Goal: Information Seeking & Learning: Find contact information

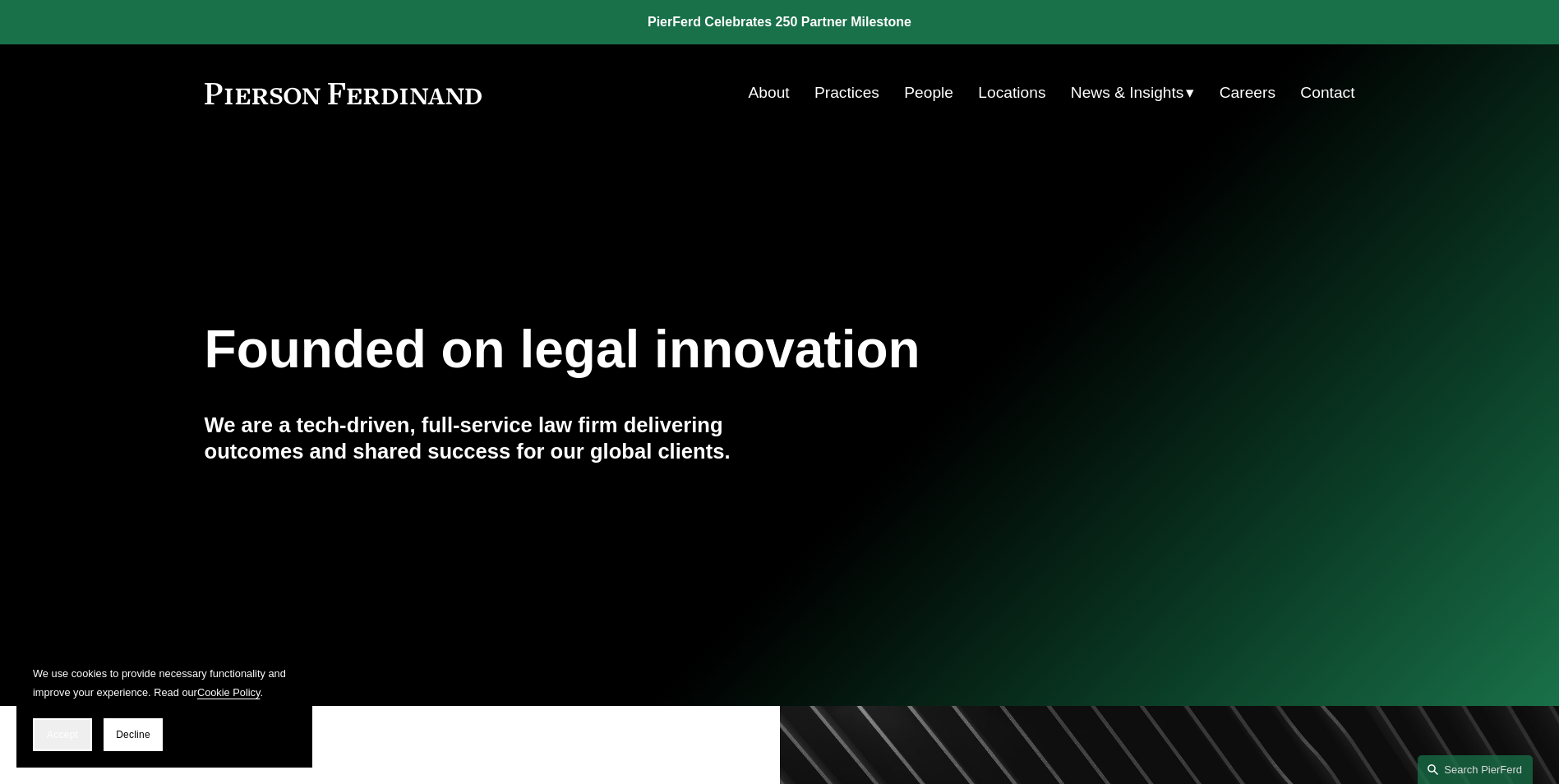
click at [69, 734] on span "Accept" at bounding box center [62, 735] width 31 height 11
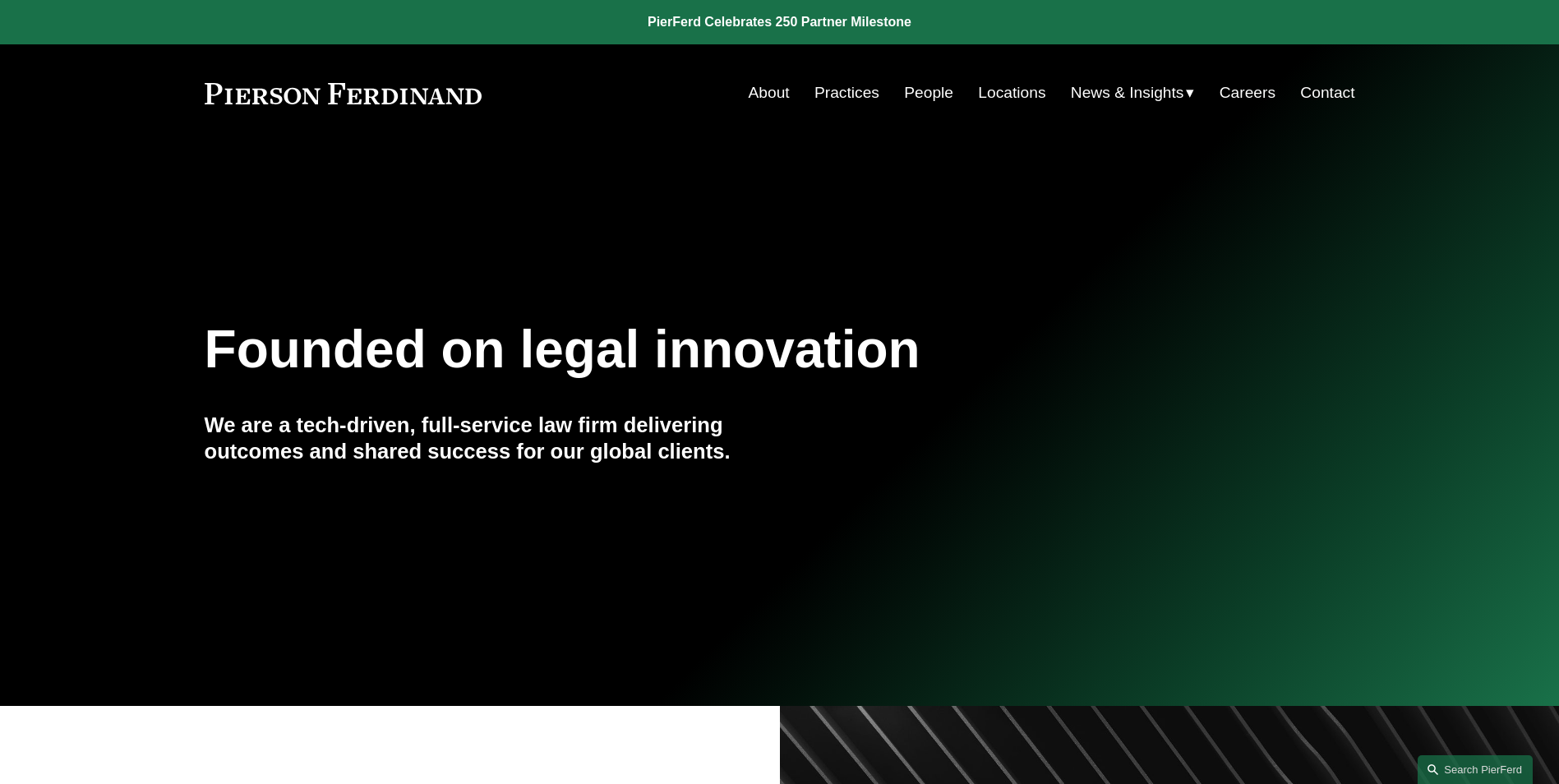
click at [750, 92] on link "About" at bounding box center [769, 92] width 41 height 31
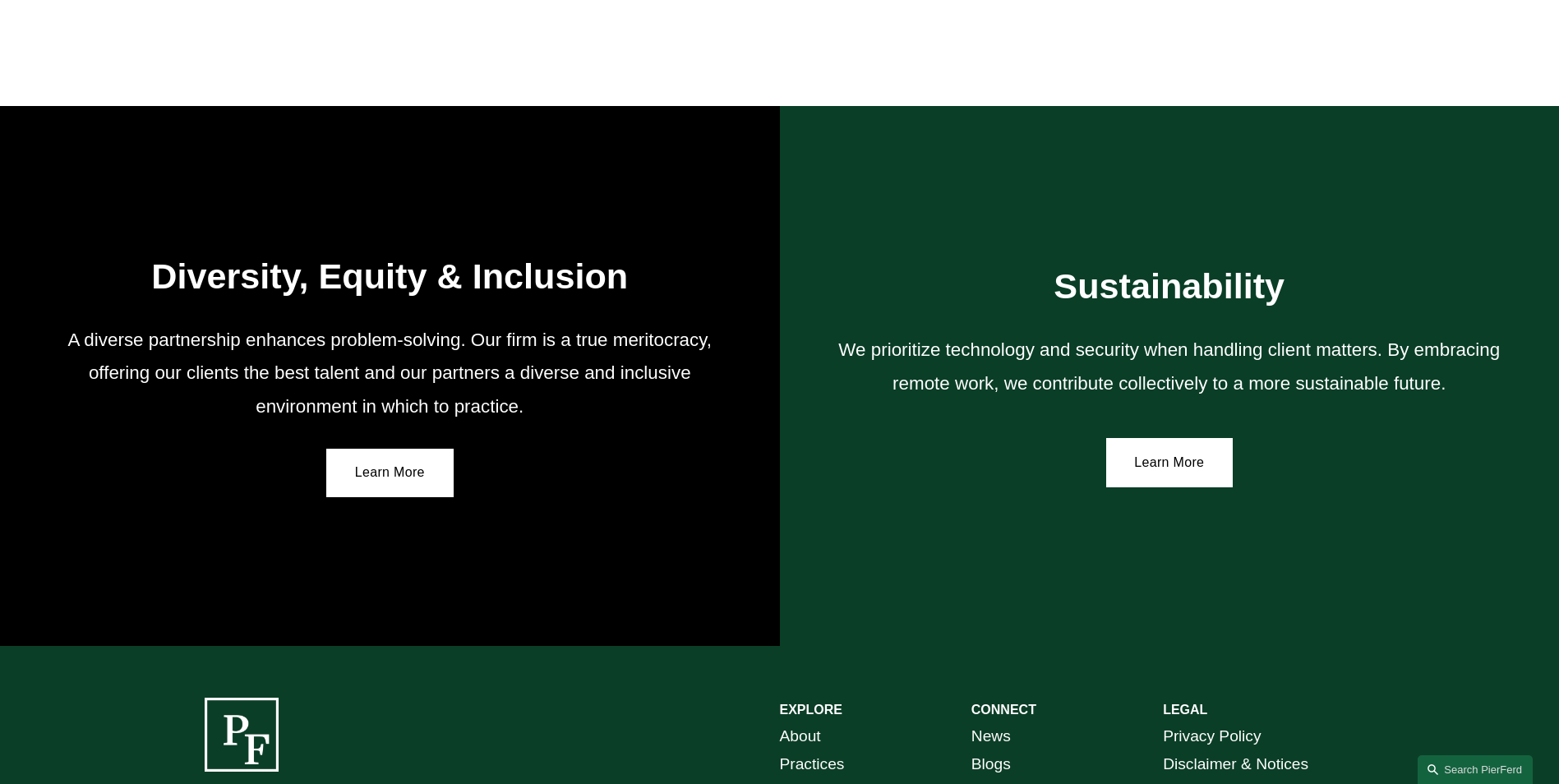
scroll to position [2996, 0]
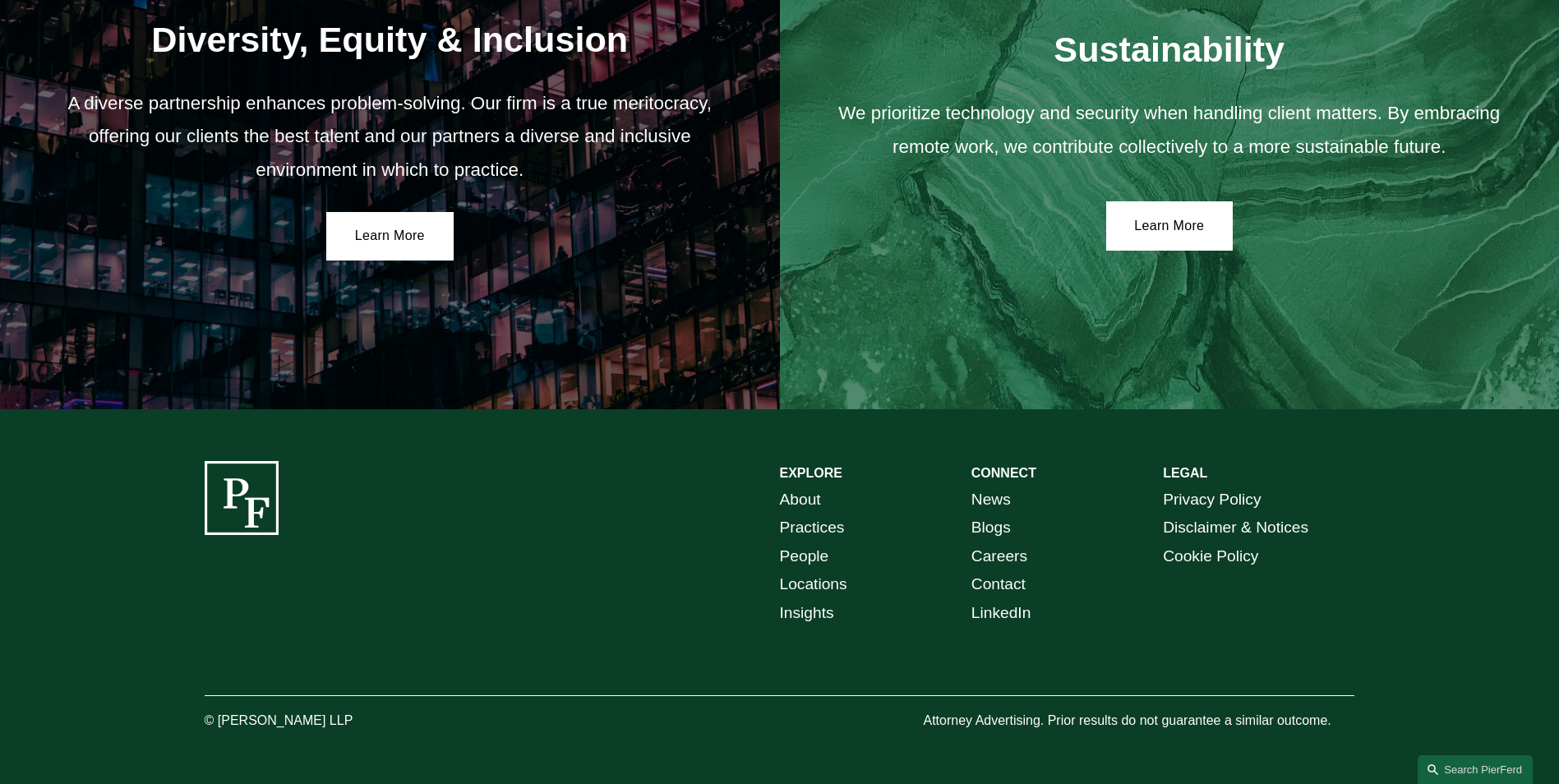
click at [814, 545] on link "People" at bounding box center [805, 557] width 49 height 29
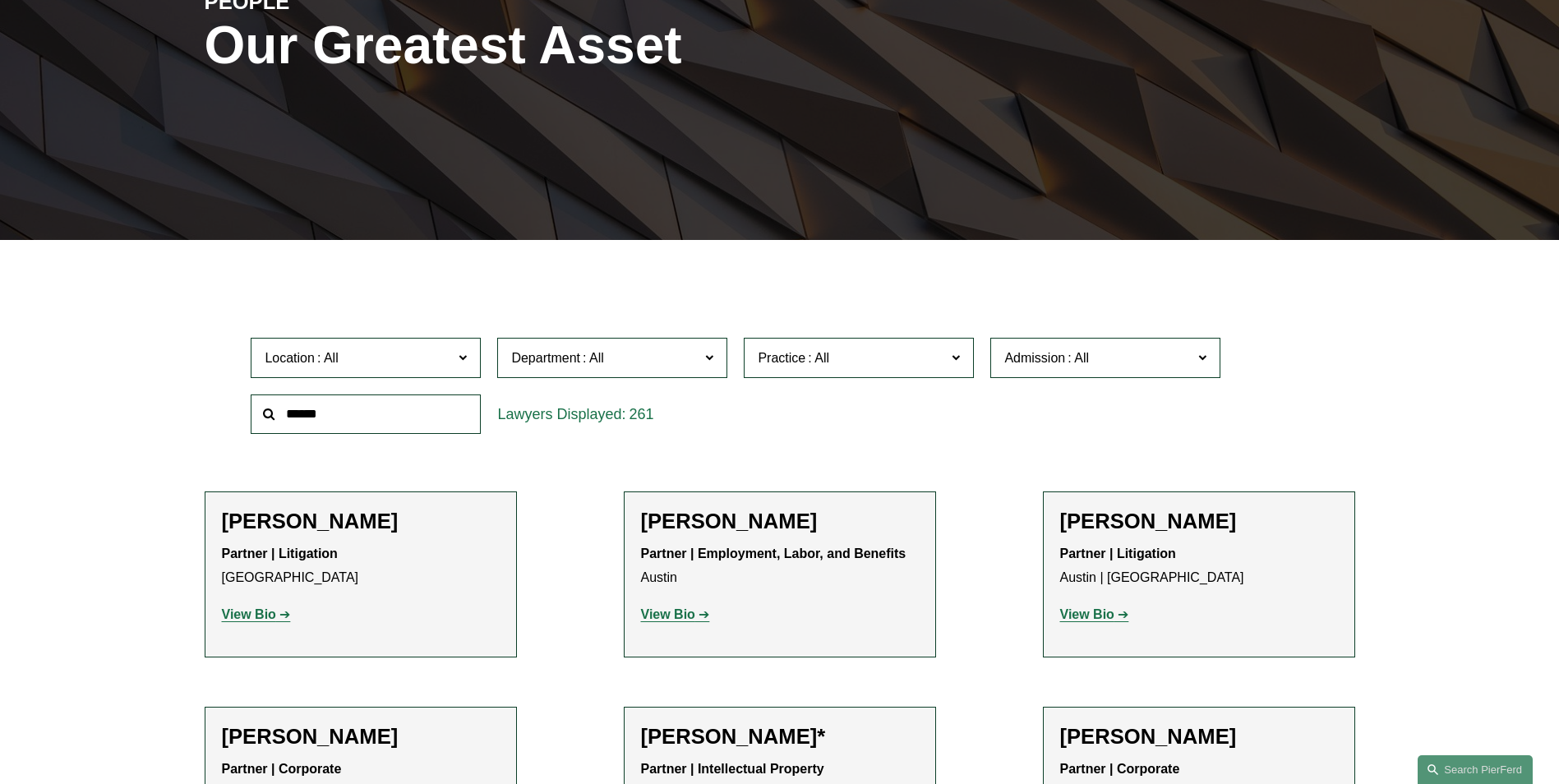
scroll to position [493, 0]
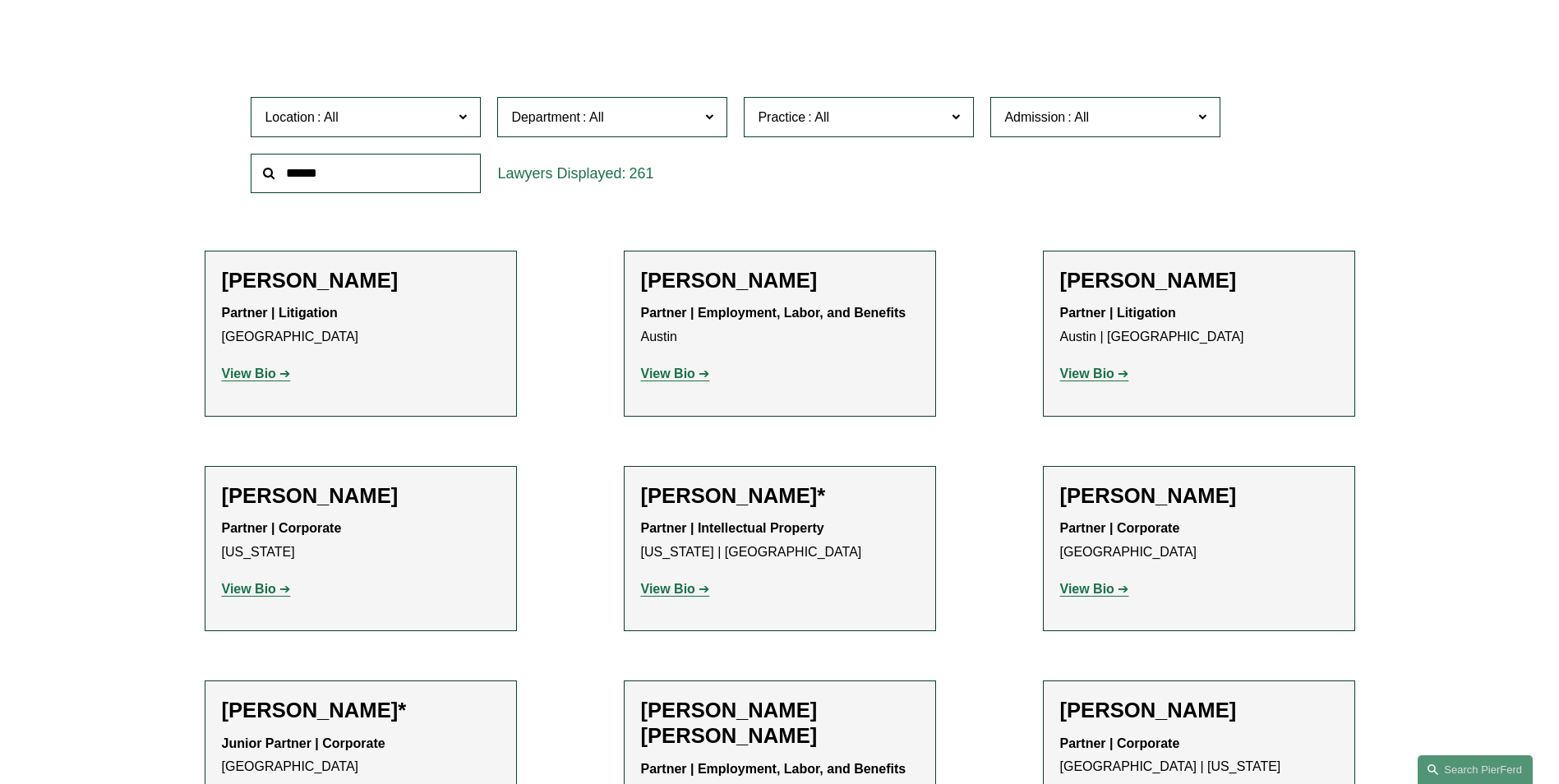
click at [450, 119] on span "Location" at bounding box center [359, 116] width 188 height 22
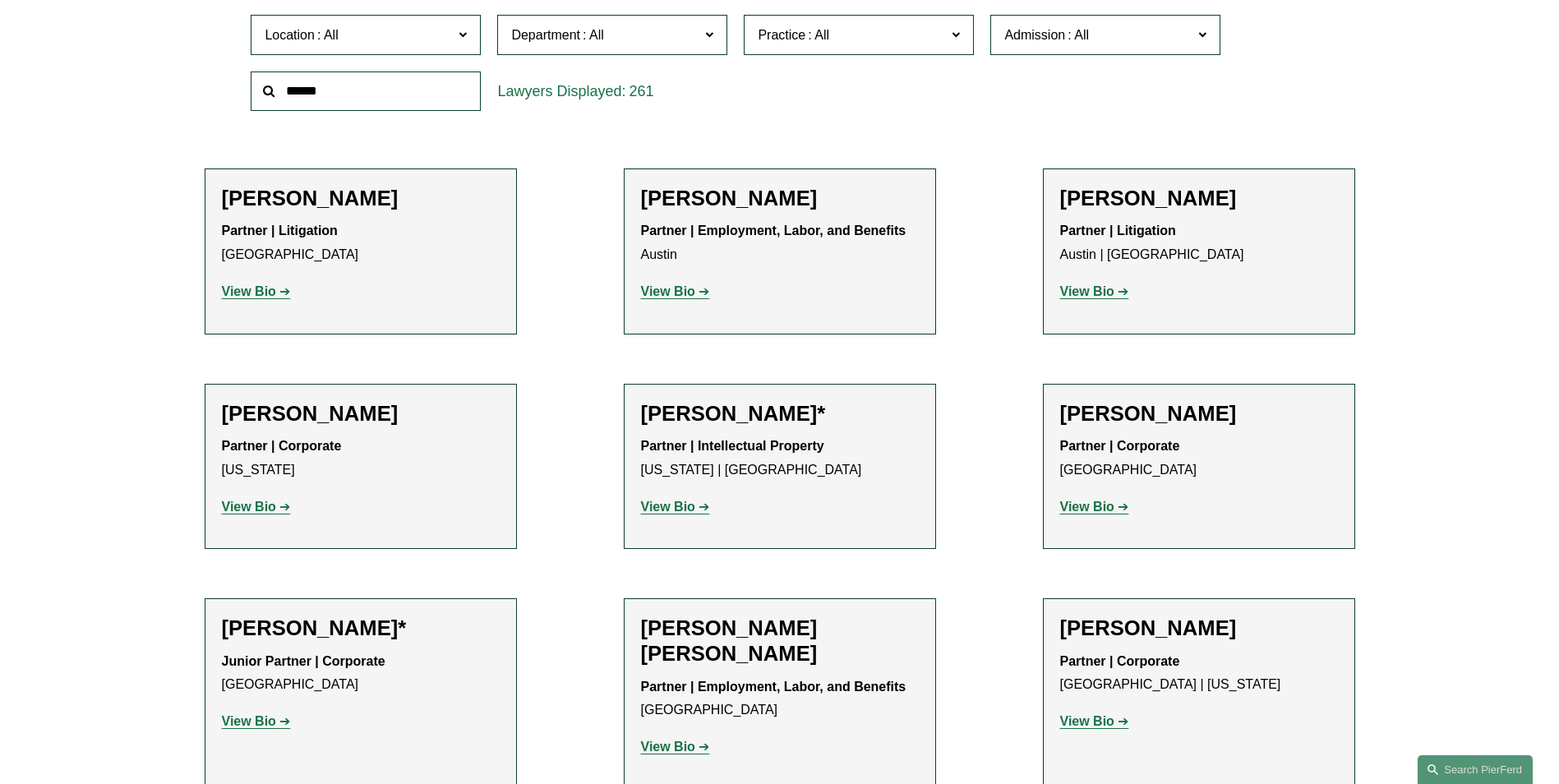
scroll to position [596, 0]
click at [0, 0] on link "New York" at bounding box center [0, 0] width 0 height 0
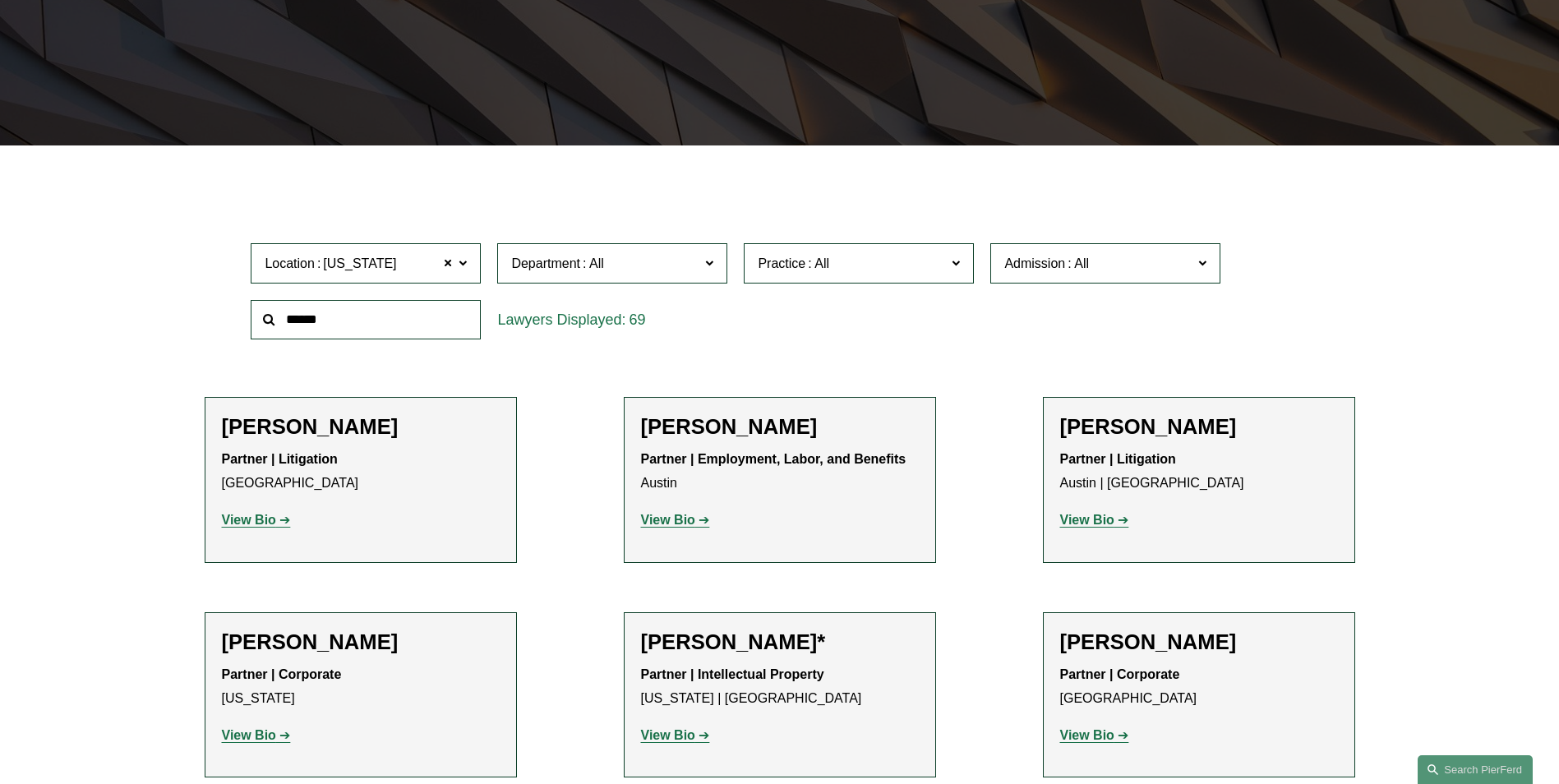
scroll to position [328, 0]
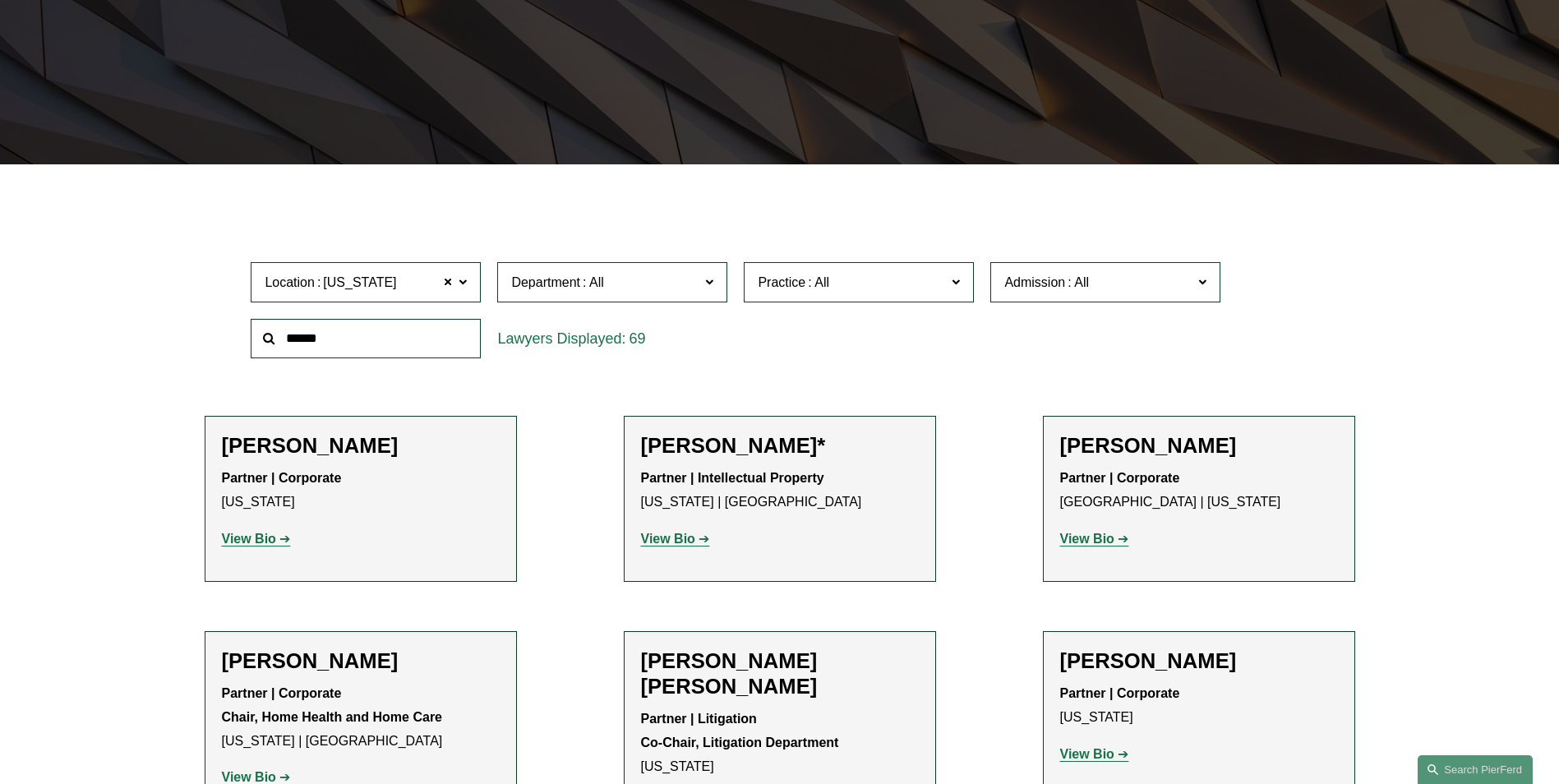
click at [638, 268] on label "Department" at bounding box center [612, 282] width 230 height 40
click at [0, 0] on link "Intellectual Property" at bounding box center [0, 0] width 0 height 0
click at [883, 287] on span "Practice" at bounding box center [852, 282] width 188 height 22
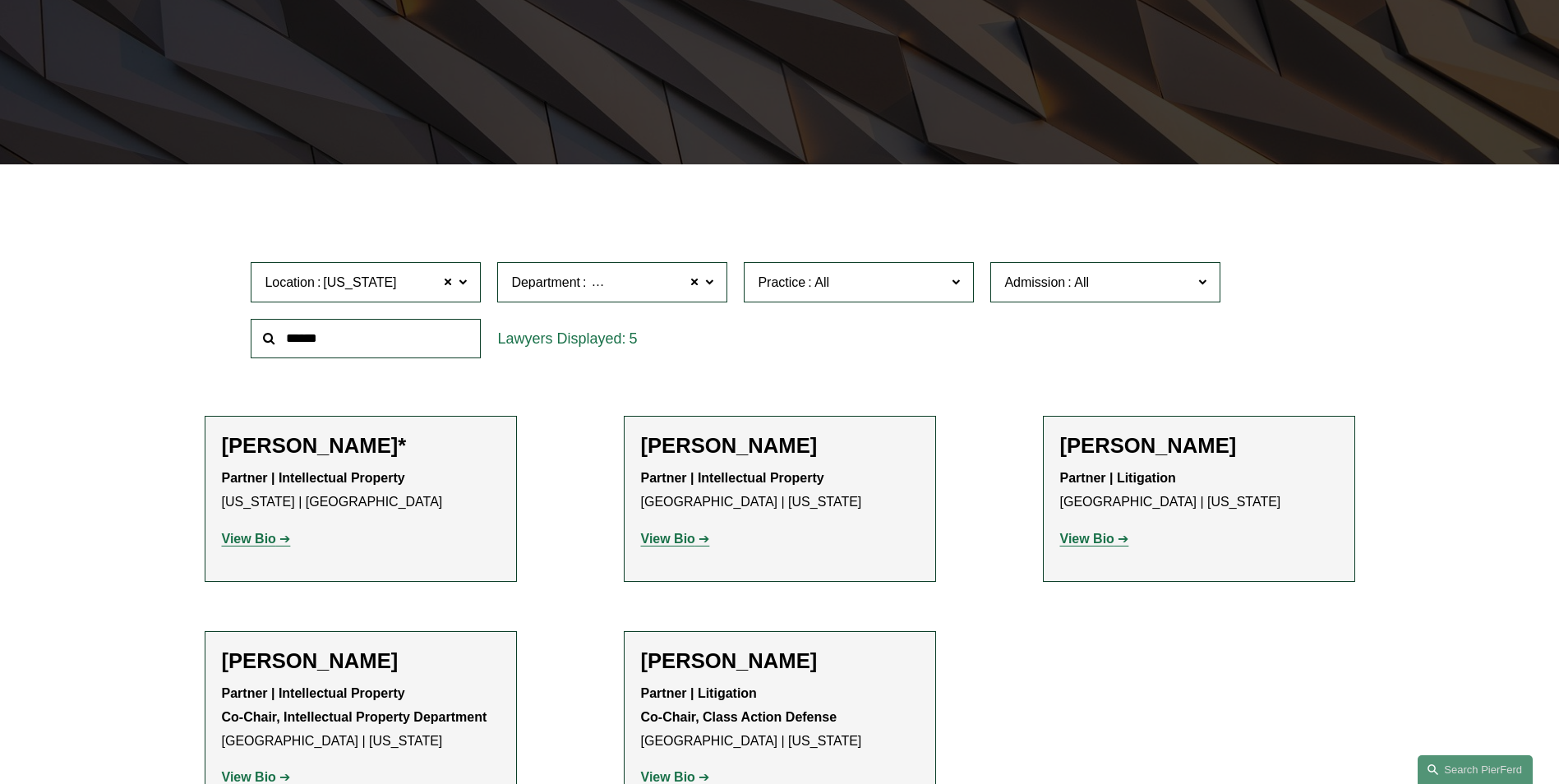
click at [1016, 343] on div "Location New York New York All Atlanta Austin Boston Charlotte Chicago Cincinna…" at bounding box center [780, 310] width 1074 height 112
click at [119, 389] on div "Filter Location New York New York All Atlanta Austin Boston Charlotte Chicago C…" at bounding box center [780, 528] width 1559 height 677
click at [1057, 225] on ul "Filter Location New York New York All Atlanta Austin Boston Charlotte Chicago C…" at bounding box center [780, 512] width 1245 height 616
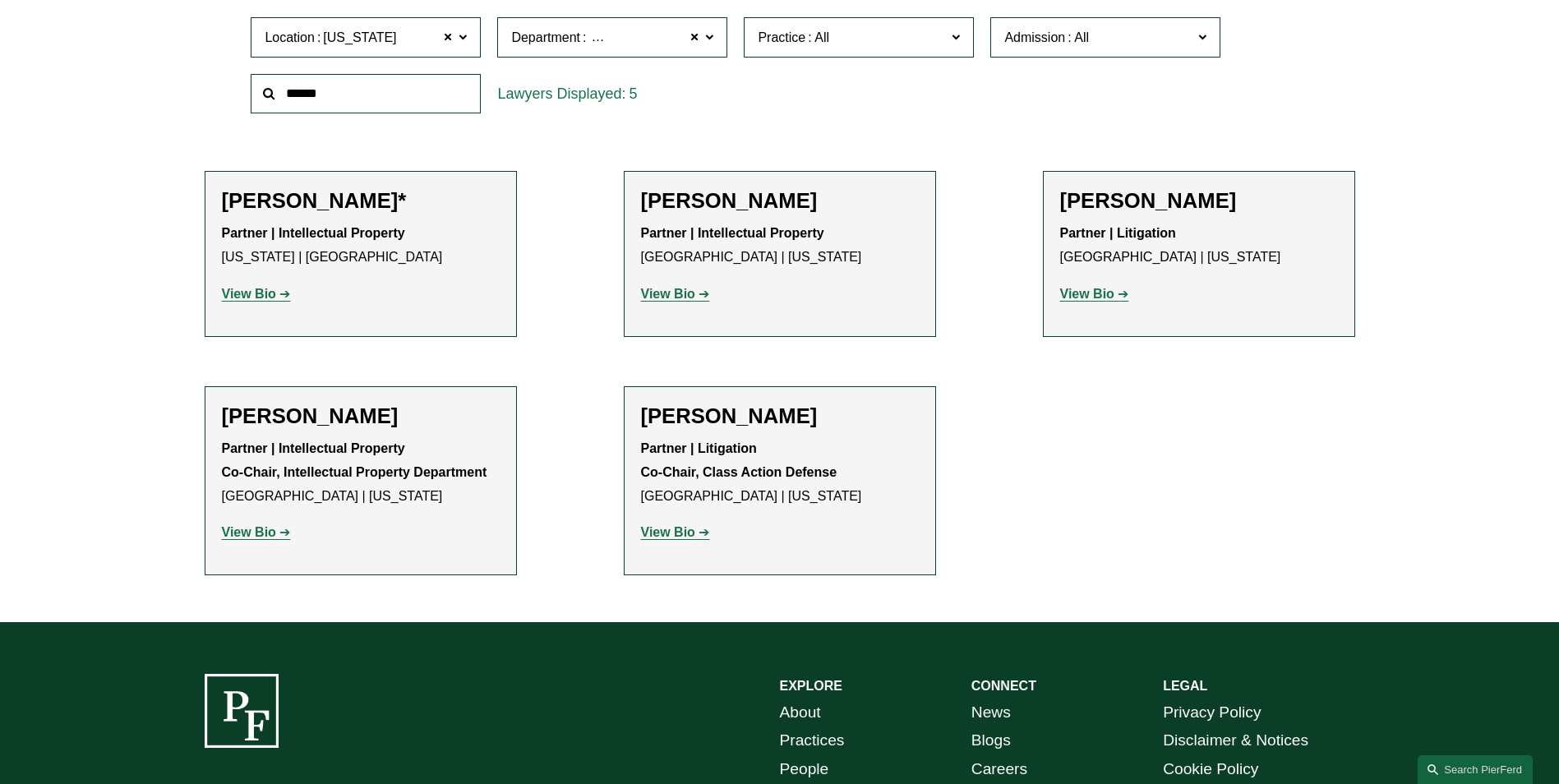
scroll to position [541, 0]
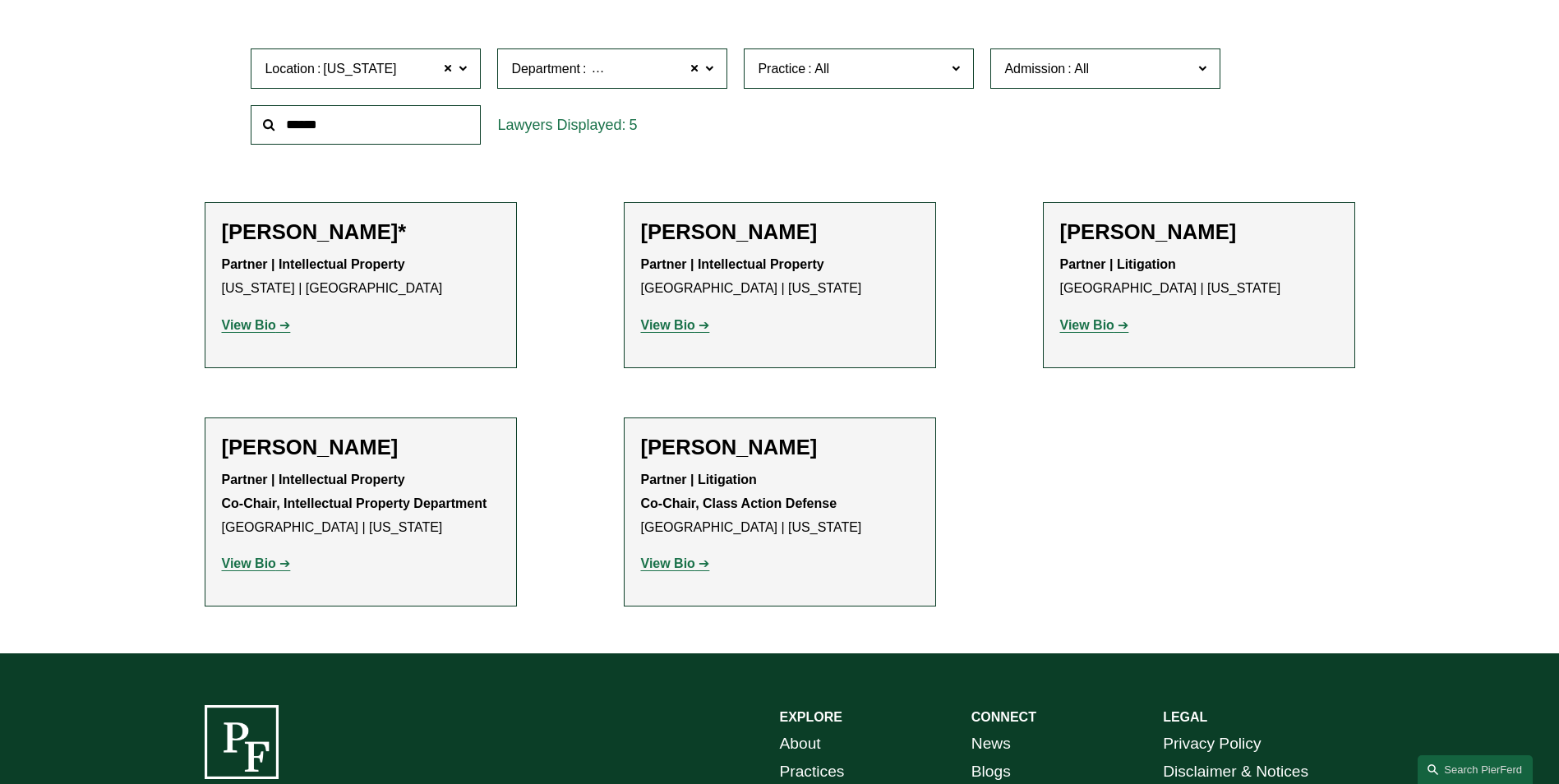
click at [1016, 152] on div "Location New York New York All Atlanta Austin Boston Charlotte Chicago Cincinna…" at bounding box center [780, 96] width 1074 height 112
click at [669, 320] on strong "View Bio" at bounding box center [668, 324] width 54 height 14
click at [399, 452] on h2 "Christopher R. Kinkade" at bounding box center [361, 447] width 278 height 26
click at [268, 570] on strong "View Bio" at bounding box center [248, 563] width 54 height 14
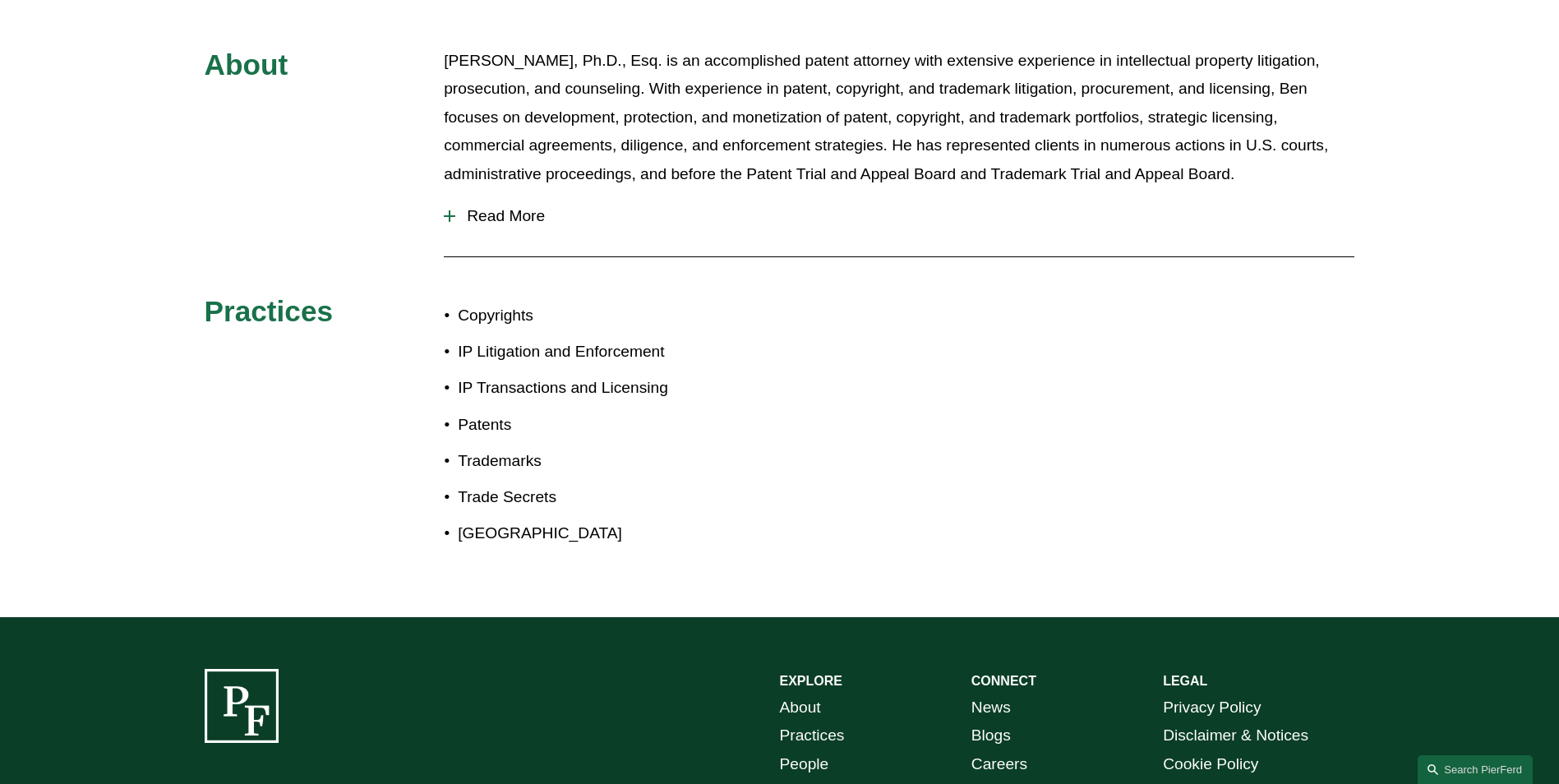
scroll to position [422, 0]
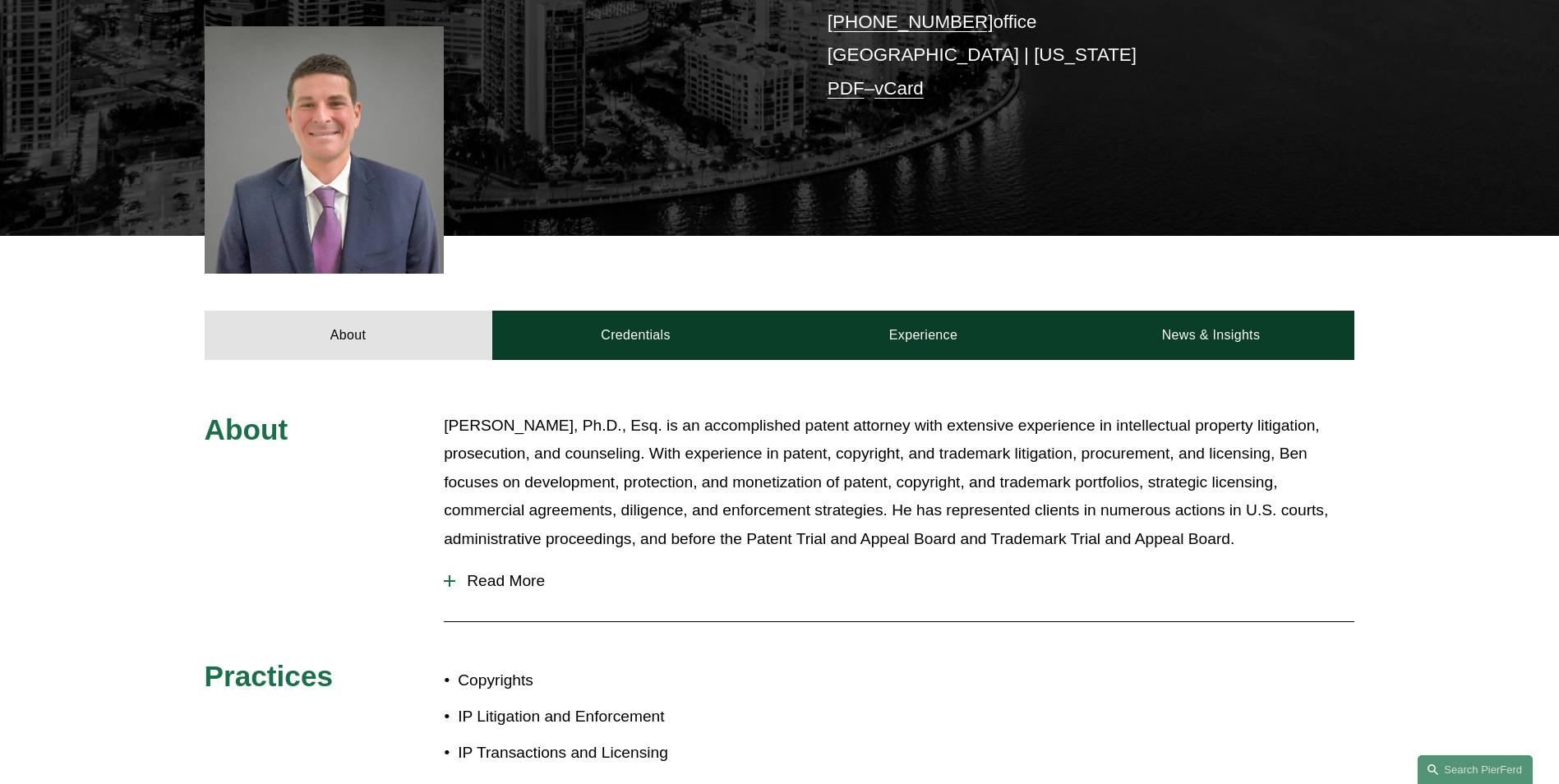
click at [473, 586] on span "Read More" at bounding box center [904, 580] width 899 height 18
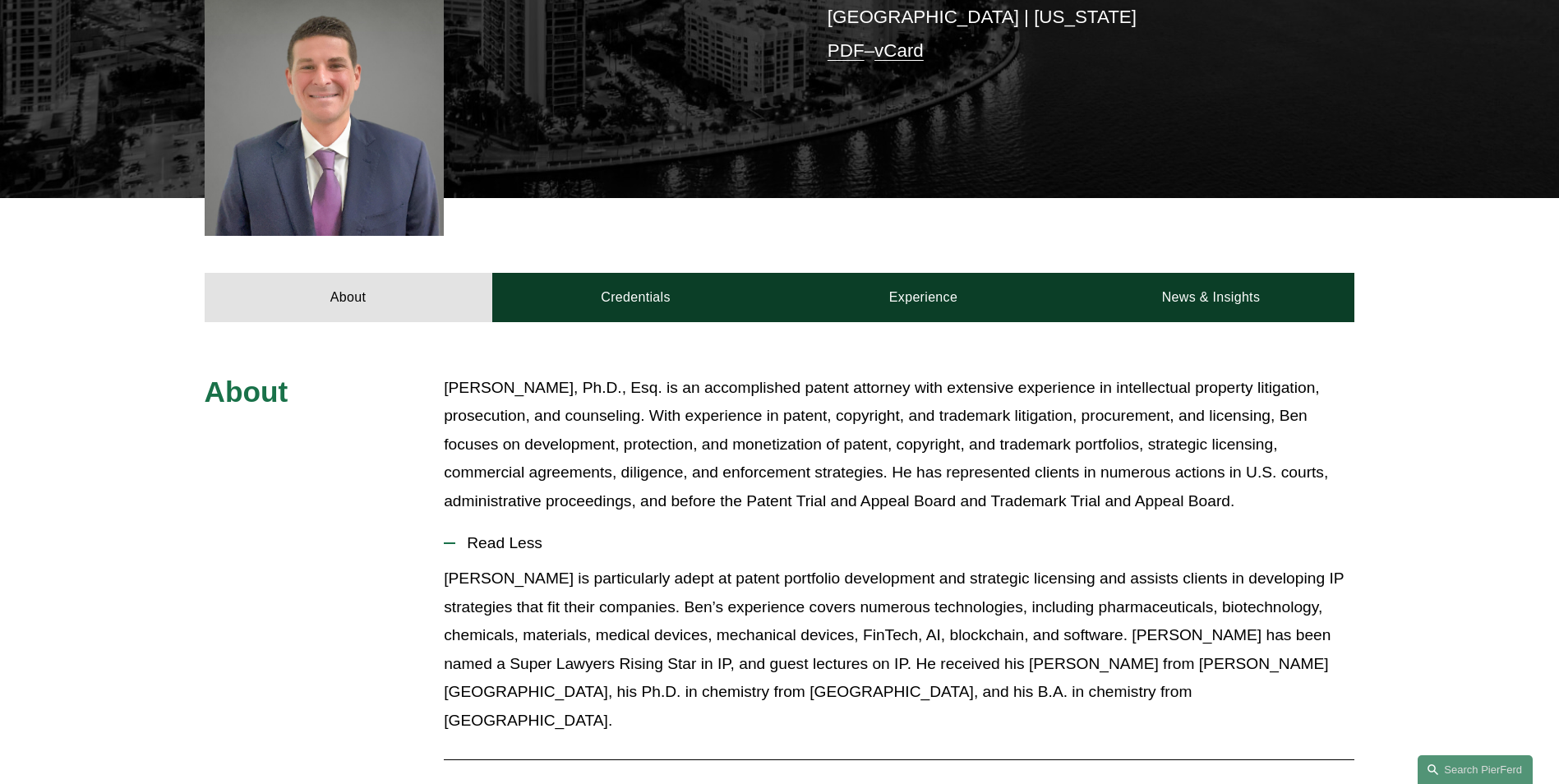
scroll to position [176, 0]
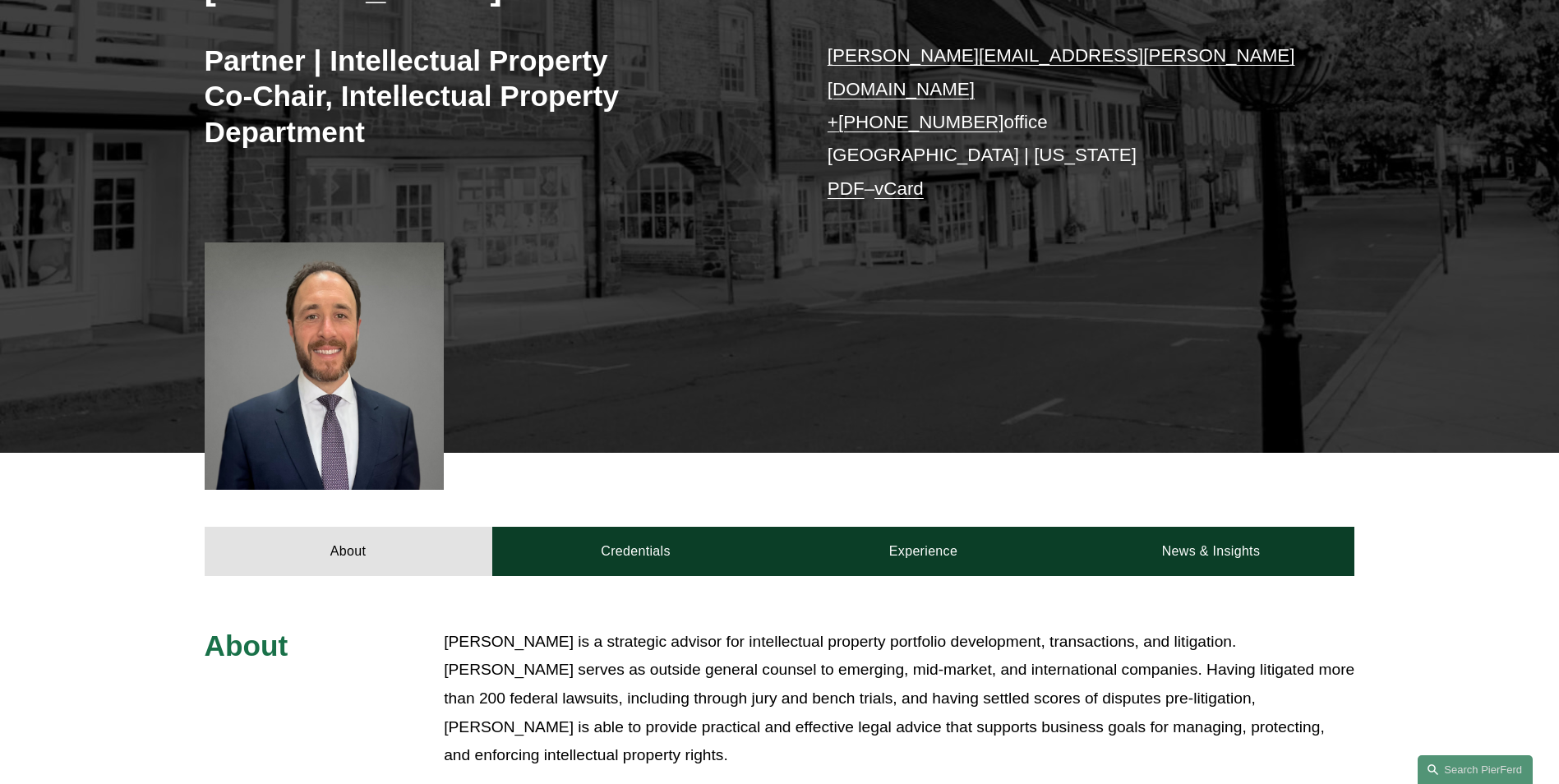
scroll to position [328, 0]
